Goal: Task Accomplishment & Management: Manage account settings

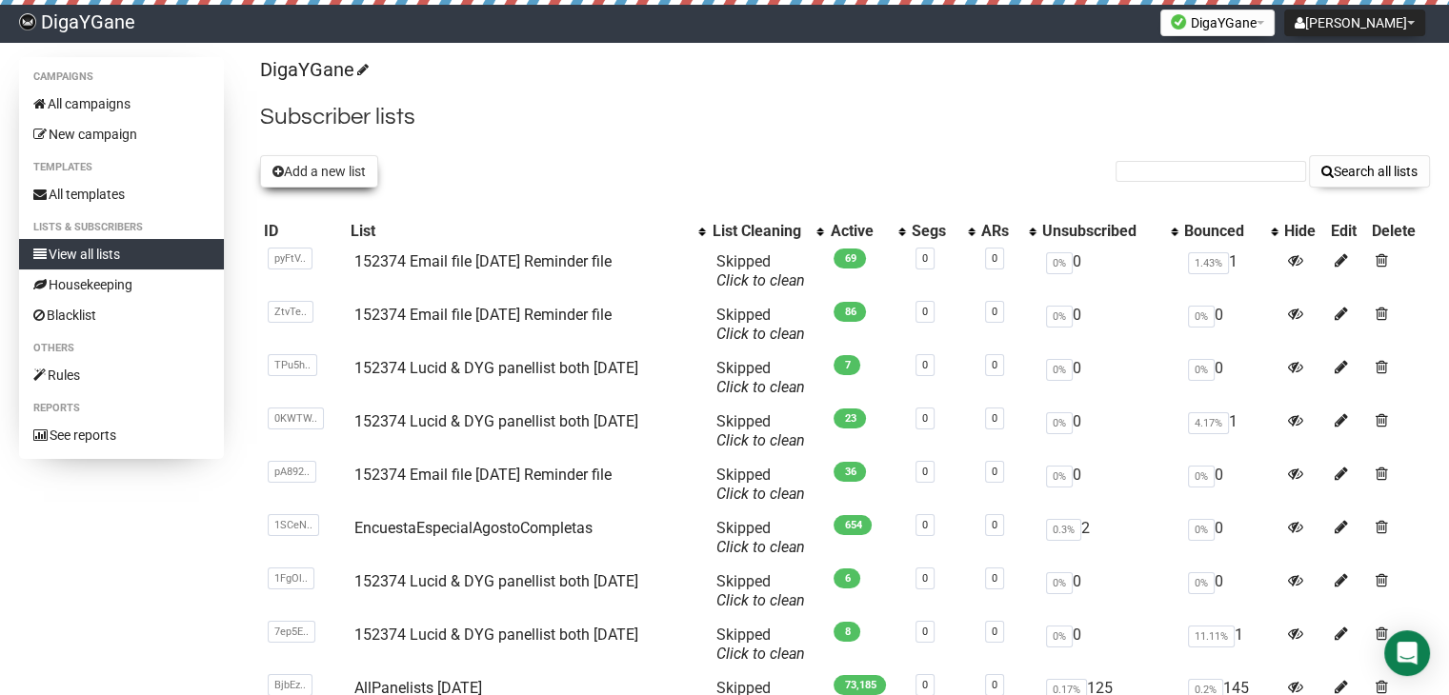
click at [358, 173] on button "Add a new list" at bounding box center [319, 171] width 118 height 32
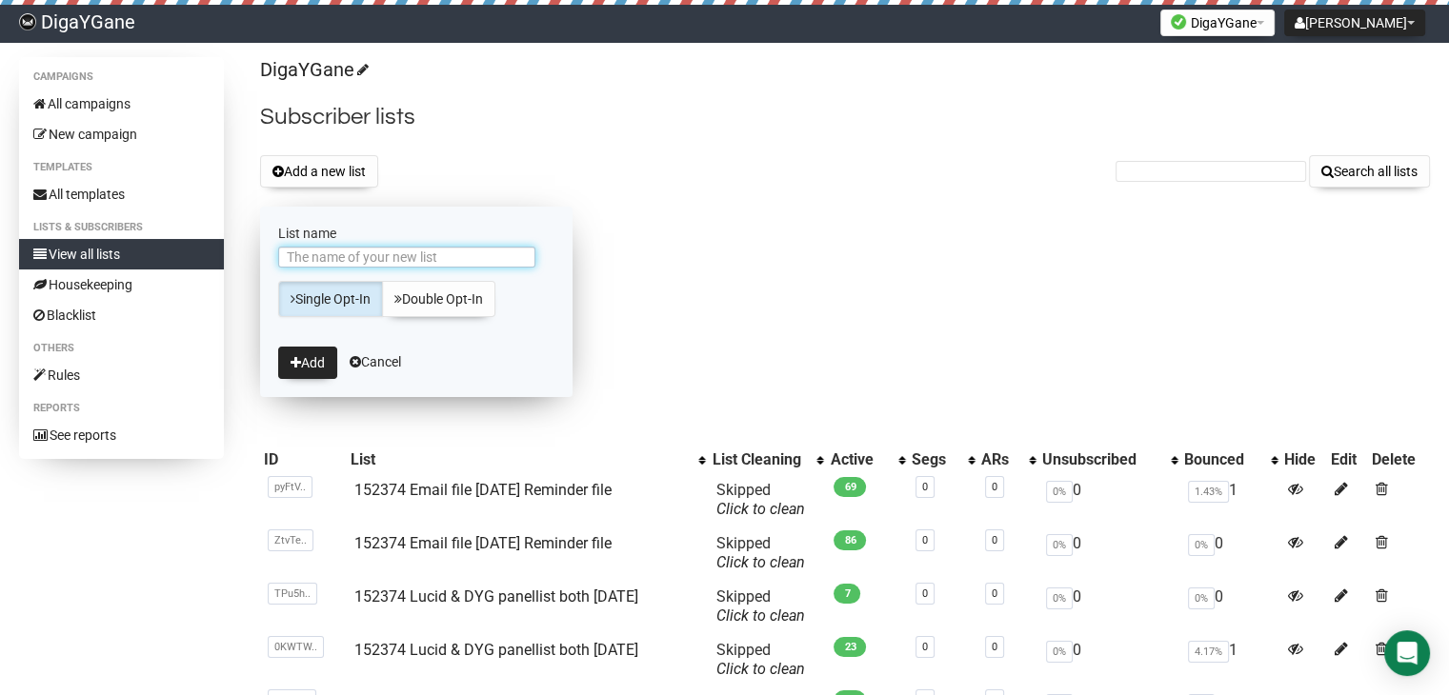
paste input "152374 Email file [DATE] Reminder file"
type input "152374 Email file [DATE] Reminder file"
click at [295, 356] on icon "submit" at bounding box center [296, 362] width 10 height 13
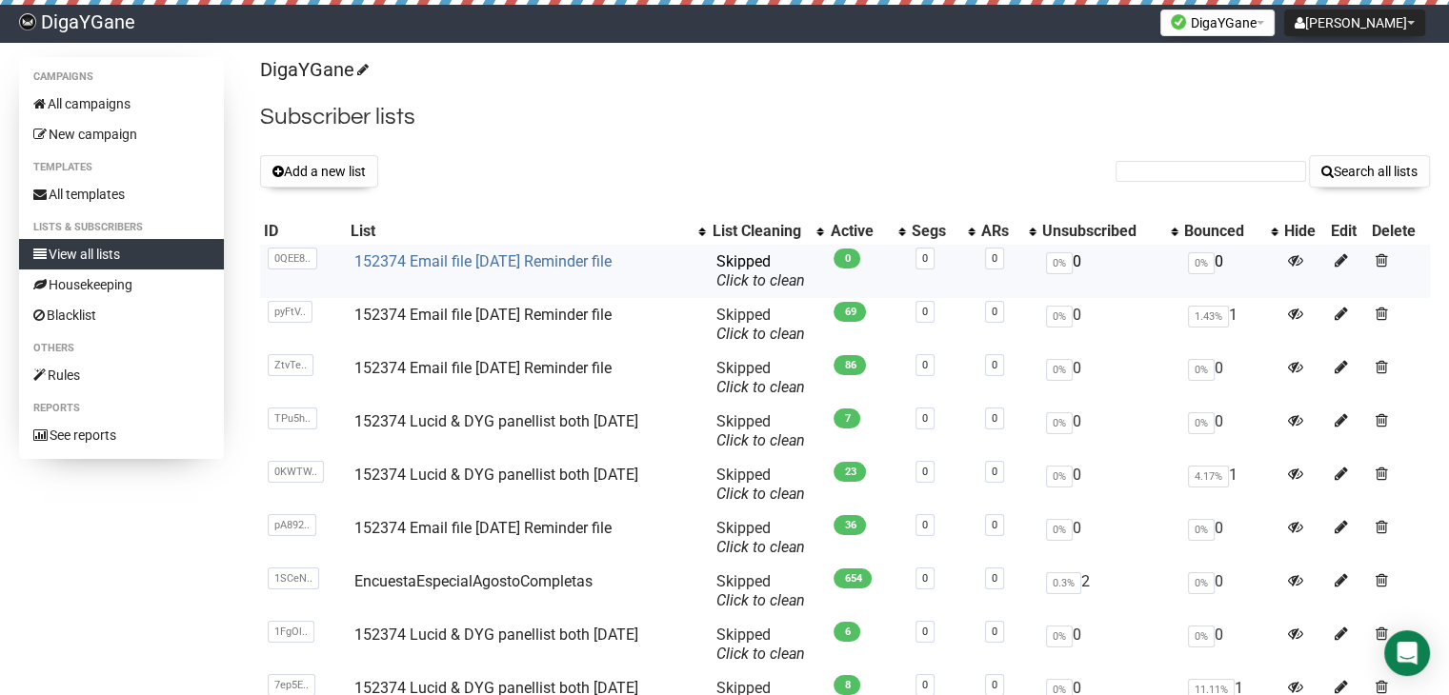
click at [478, 253] on link "152374 Email file [DATE] Reminder file" at bounding box center [482, 261] width 257 height 18
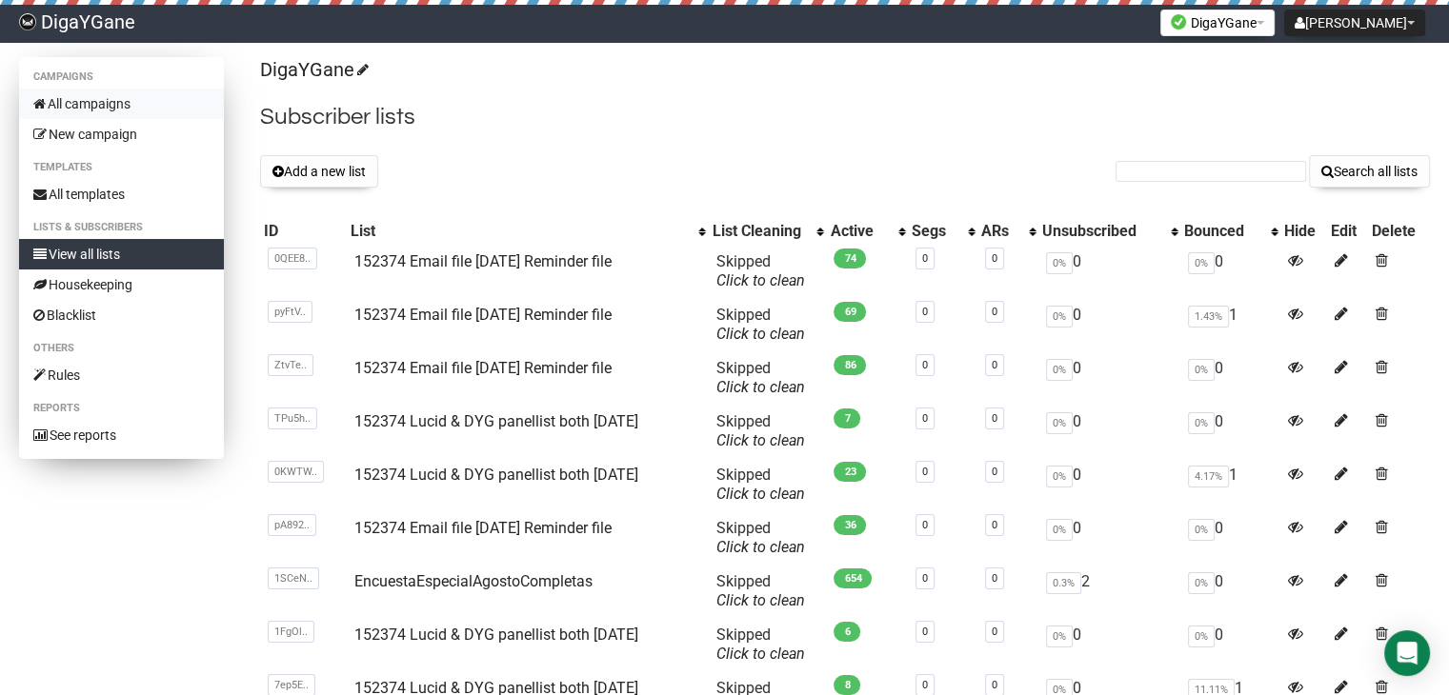
click at [82, 96] on link "All campaigns" at bounding box center [121, 104] width 205 height 30
